Goal: Information Seeking & Learning: Learn about a topic

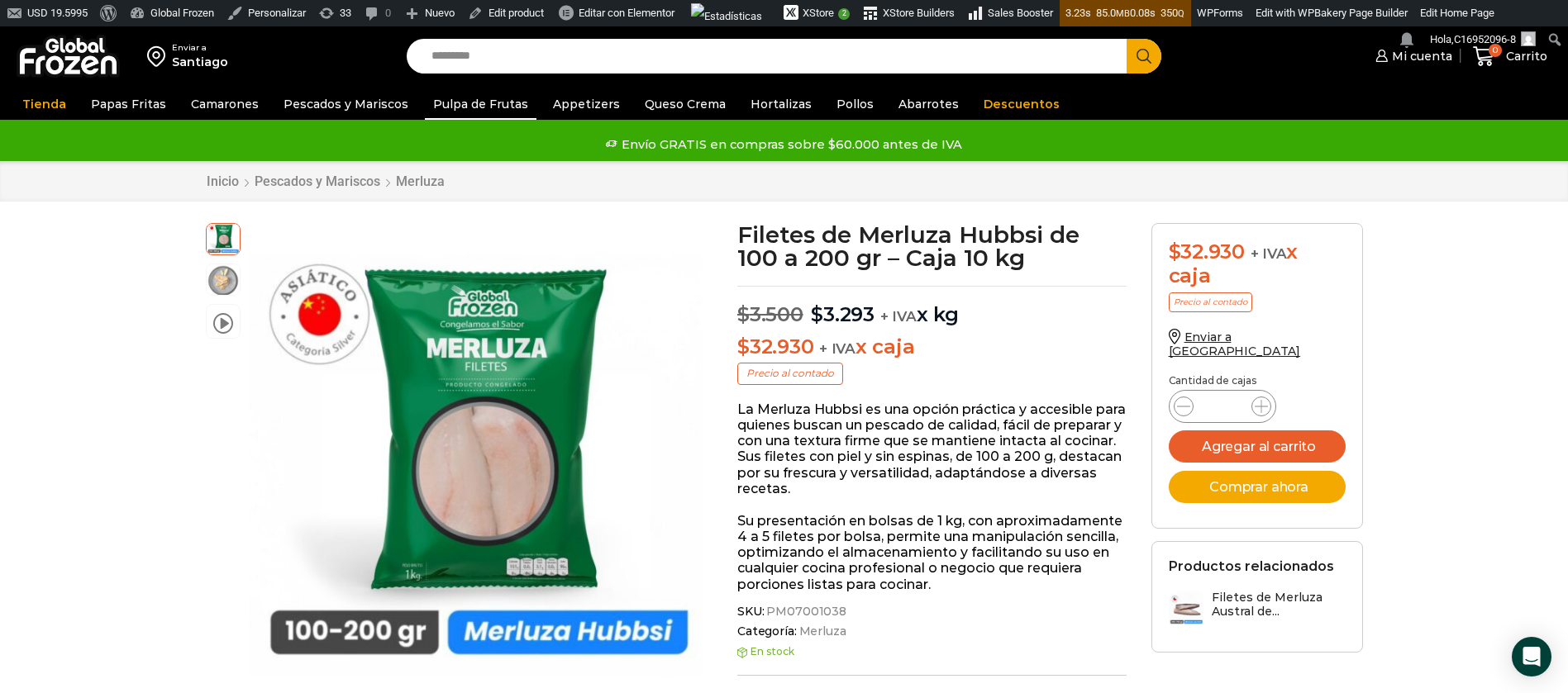
click at [481, 98] on link "Pulpa de Frutas" at bounding box center [481, 103] width 112 height 31
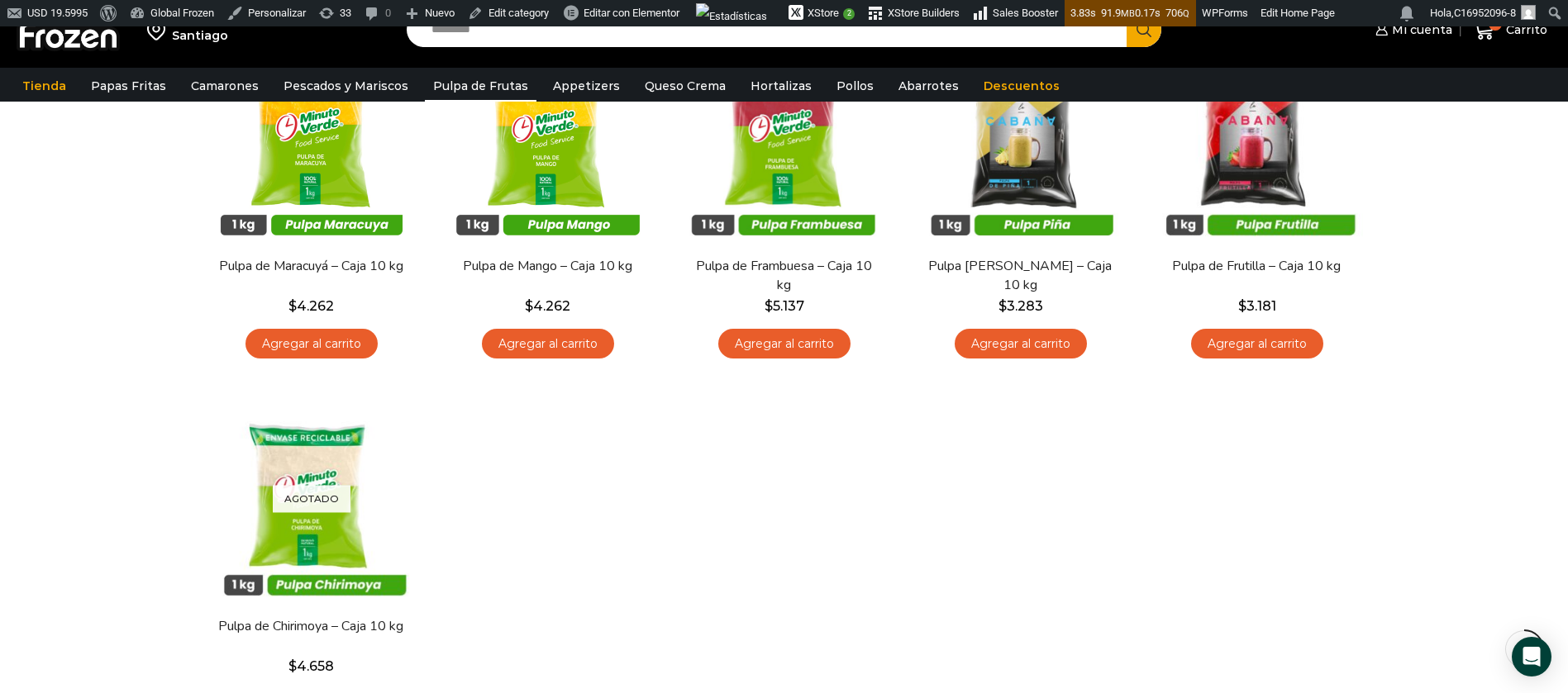
scroll to position [248, 0]
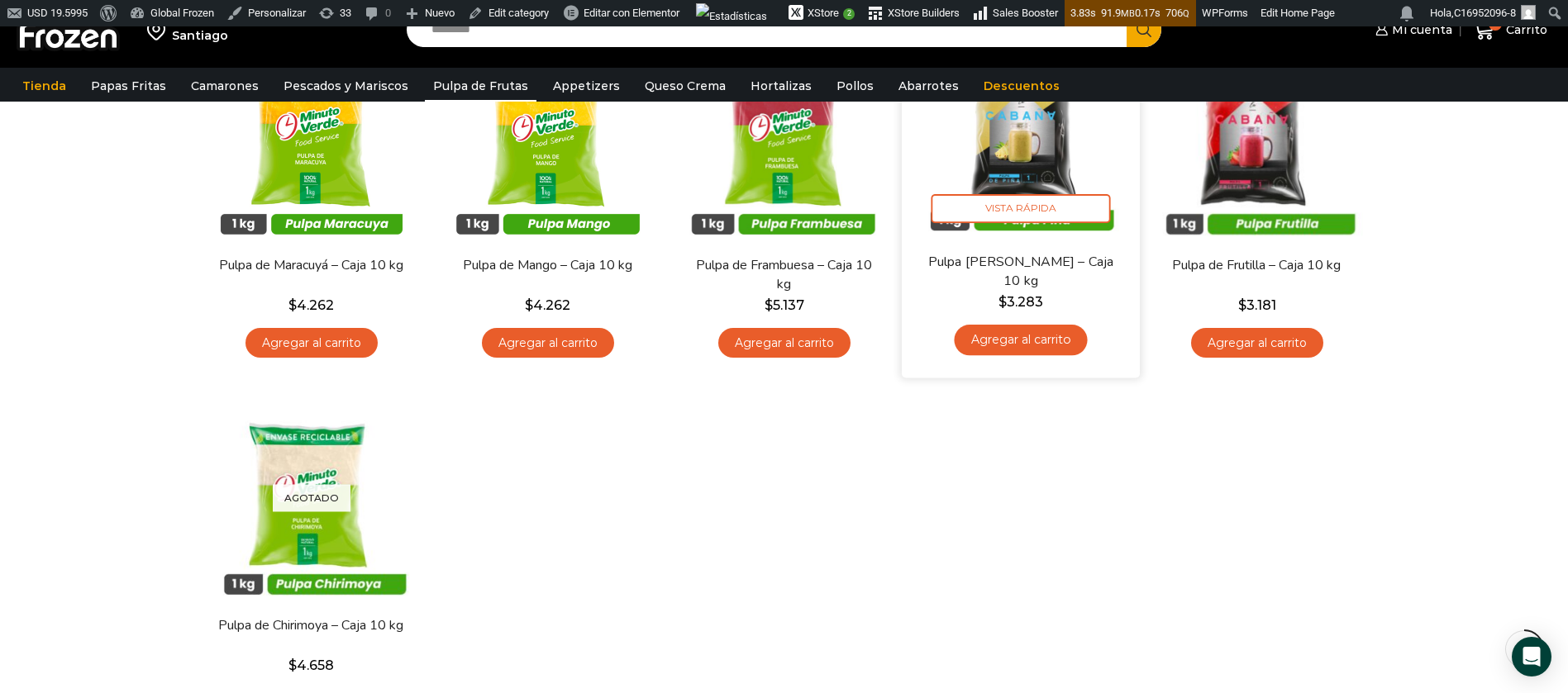
click at [1006, 155] on img at bounding box center [1020, 132] width 213 height 213
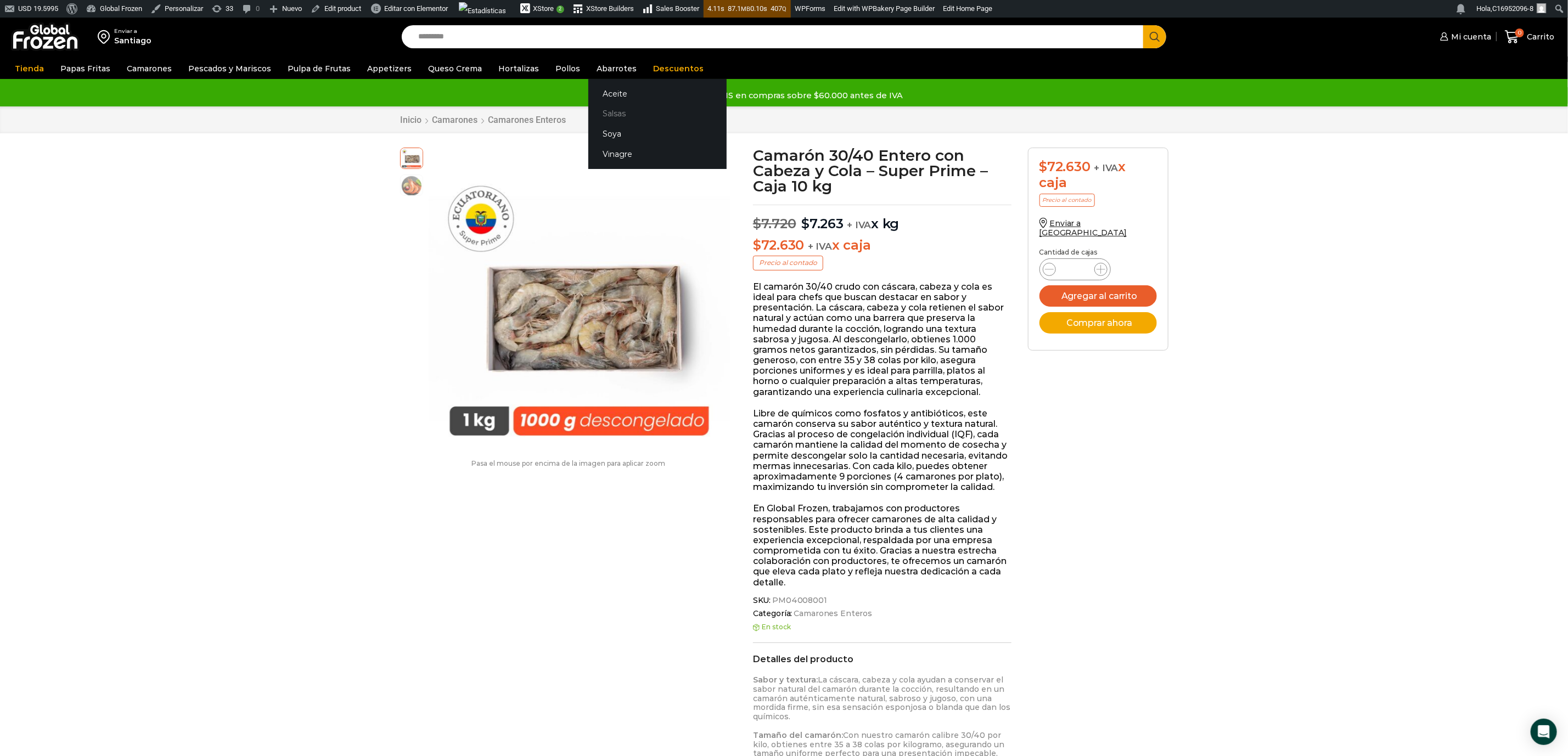
click at [598, 112] on link "Salsas" at bounding box center [657, 113] width 138 height 21
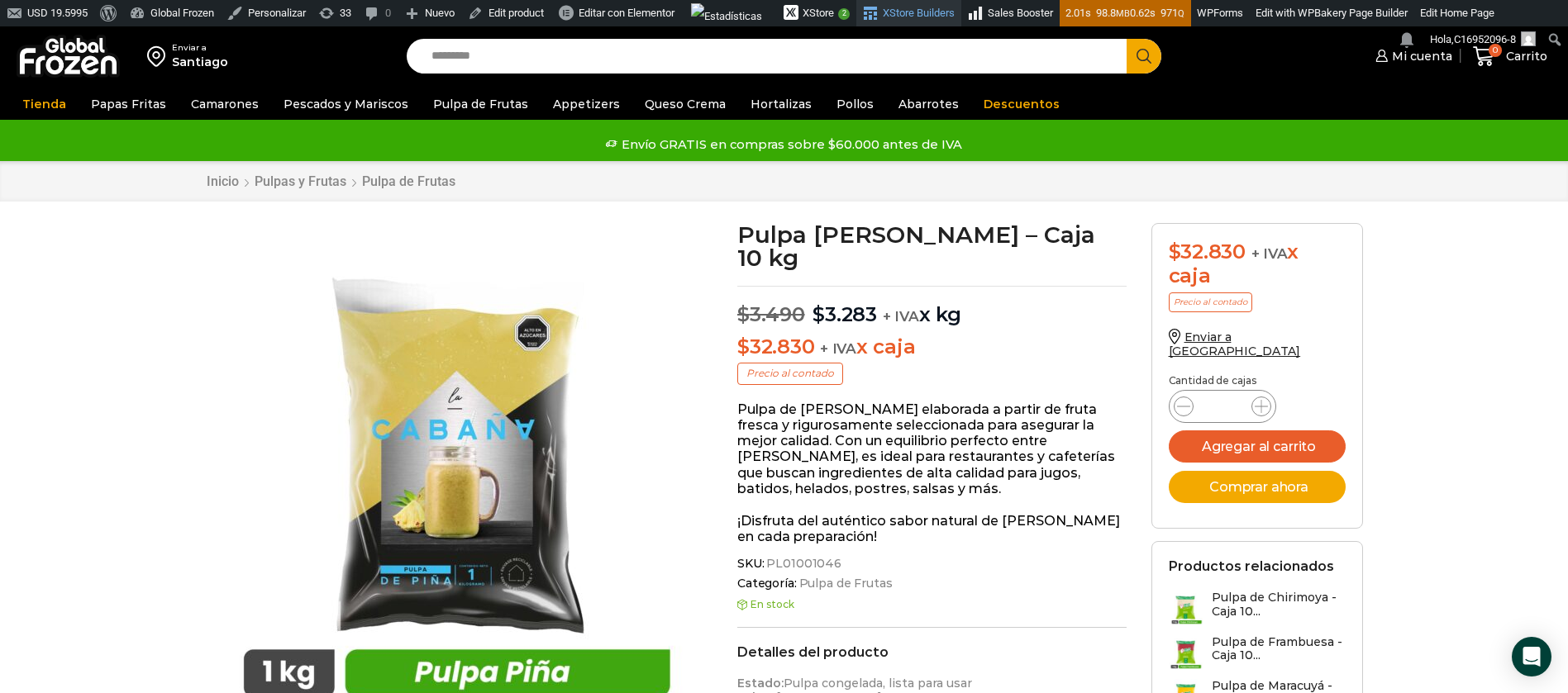
click at [61, 69] on img at bounding box center [68, 56] width 103 height 43
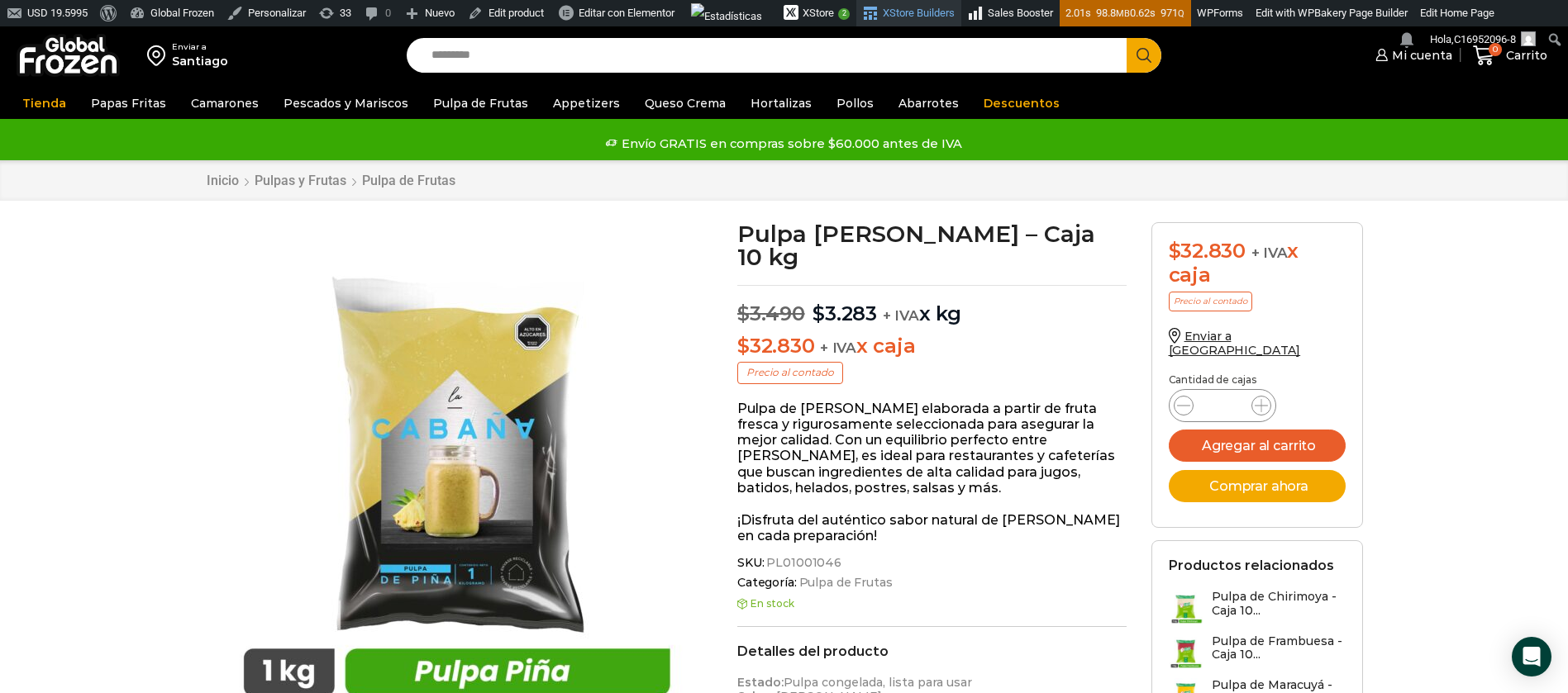
scroll to position [1, 0]
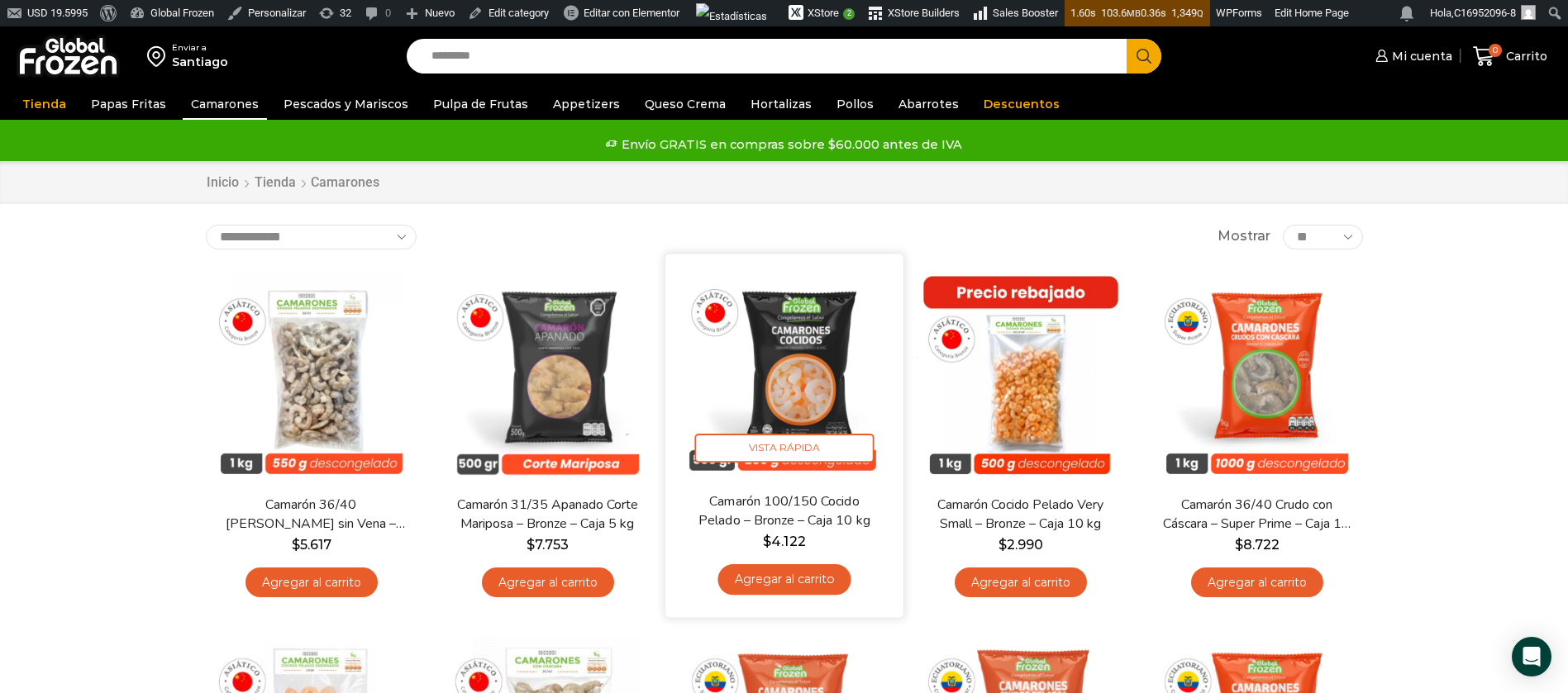
click at [784, 354] on img at bounding box center [784, 372] width 213 height 213
